Goal: Navigation & Orientation: Find specific page/section

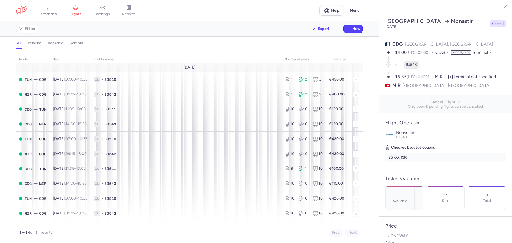
select select "hours"
click at [50, 9] on icon at bounding box center [48, 7] width 5 height 5
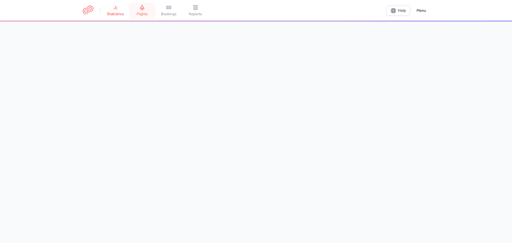
click at [143, 16] on span "flights" at bounding box center [142, 14] width 11 height 5
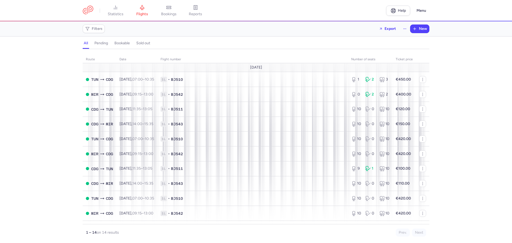
click at [27, 108] on div "route date Flight number number of seats Ticket price August 25 TUN CDG Sun, 17…" at bounding box center [256, 147] width 512 height 191
click at [112, 14] on span "statistics" at bounding box center [116, 14] width 16 height 5
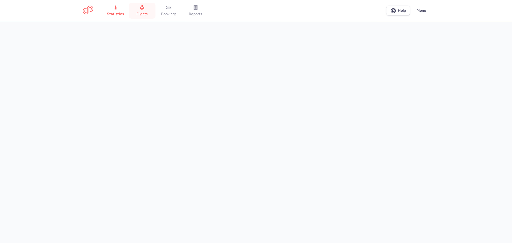
click at [143, 14] on span "flights" at bounding box center [142, 14] width 11 height 5
